Goal: Information Seeking & Learning: Find specific fact

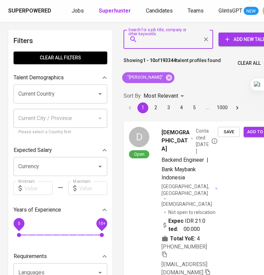
click at [166, 75] on icon at bounding box center [169, 77] width 6 height 6
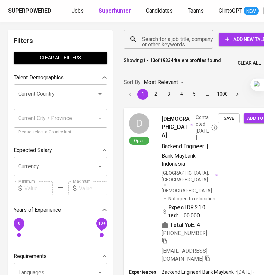
click at [148, 45] on input "Search for a job title, company or other keywords" at bounding box center [170, 39] width 60 height 13
click at [143, 40] on input "Search for a job title, company or other keywords" at bounding box center [170, 39] width 60 height 13
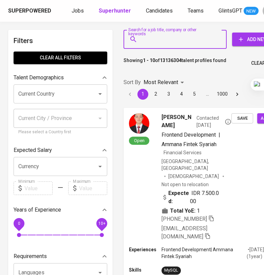
scroll to position [0, 20]
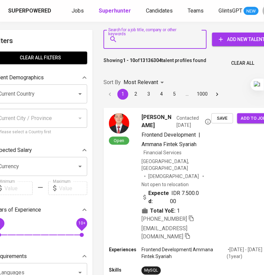
paste input "[EMAIL_ADDRESS][DOMAIN_NAME]"
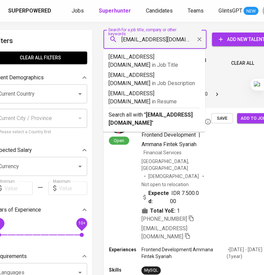
type input "[EMAIL_ADDRESS][DOMAIN_NAME]"
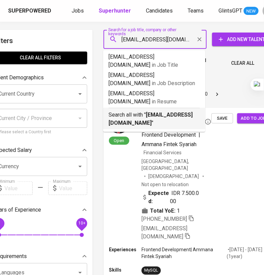
click at [158, 111] on b "[EMAIL_ADDRESS][DOMAIN_NAME]" at bounding box center [150, 118] width 84 height 15
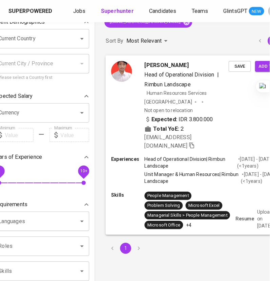
scroll to position [84, 20]
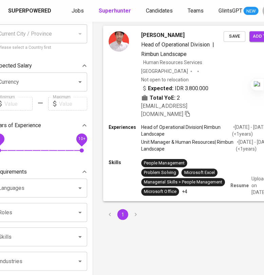
click at [231, 85] on div "[PERSON_NAME] Head of Operational Division | Rimbun Landscape Human Resources S…" at bounding box center [195, 75] width 184 height 98
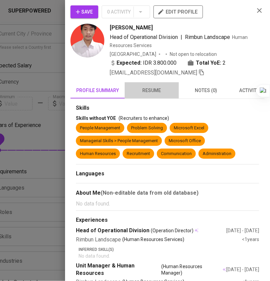
click at [163, 91] on span "resume" at bounding box center [152, 90] width 46 height 8
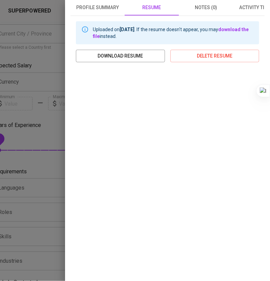
scroll to position [0, 0]
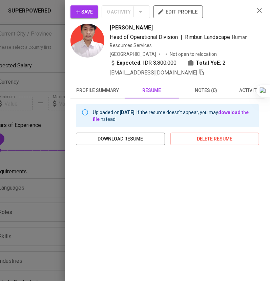
click at [115, 90] on span "profile summary" at bounding box center [98, 90] width 46 height 8
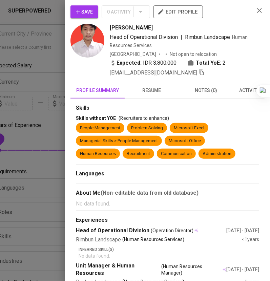
click at [154, 87] on span "resume" at bounding box center [152, 90] width 46 height 8
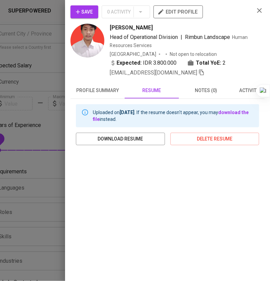
click at [255, 8] on icon "button" at bounding box center [259, 10] width 8 height 8
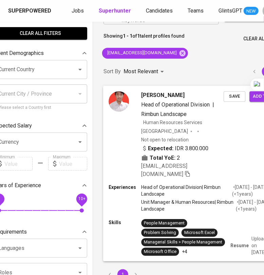
scroll to position [0, 20]
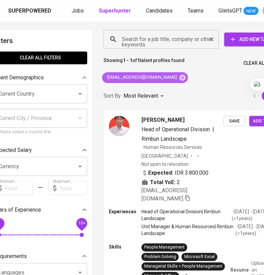
drag, startPoint x: 163, startPoint y: 76, endPoint x: 159, endPoint y: 38, distance: 38.2
click at [179, 76] on icon at bounding box center [182, 77] width 6 height 6
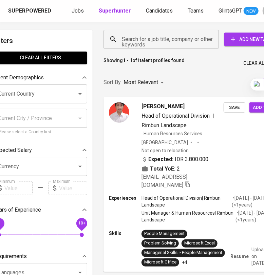
click at [159, 40] on input "Search for a job title, company or other keywords" at bounding box center [162, 39] width 85 height 13
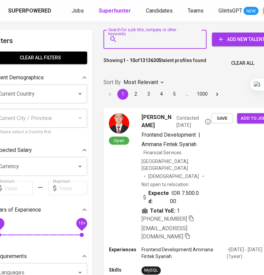
type input """
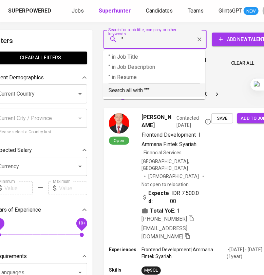
paste input "[PERSON_NAME] [PERSON_NAME] [PERSON_NAME]"
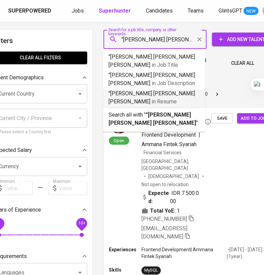
type input ""[PERSON_NAME] [PERSON_NAME] [PERSON_NAME]""
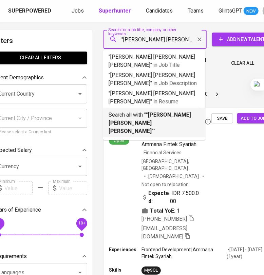
click at [152, 111] on p "Search all with " "[PERSON_NAME] [PERSON_NAME] [PERSON_NAME]" "" at bounding box center [153, 123] width 91 height 24
